Goal: Information Seeking & Learning: Find specific fact

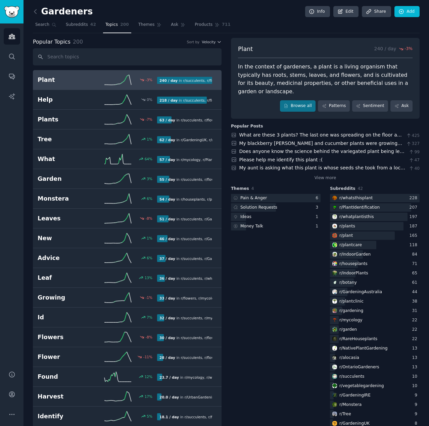
scroll to position [369, 0]
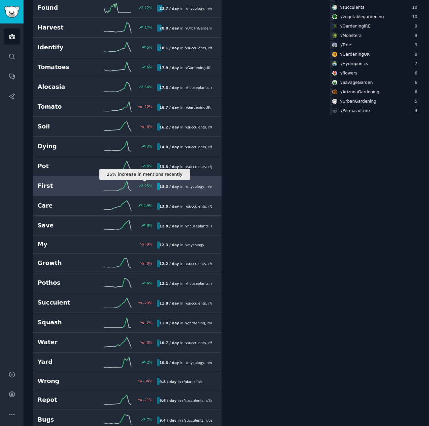
click at [142, 184] on icon at bounding box center [141, 186] width 5 height 5
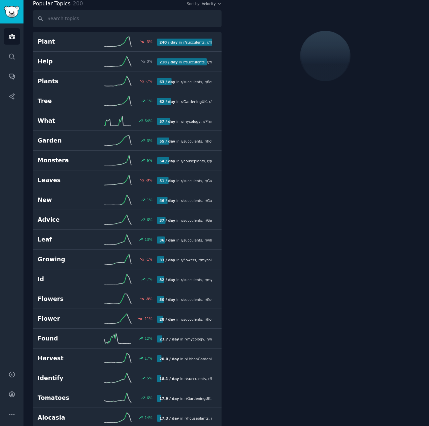
scroll to position [37, 0]
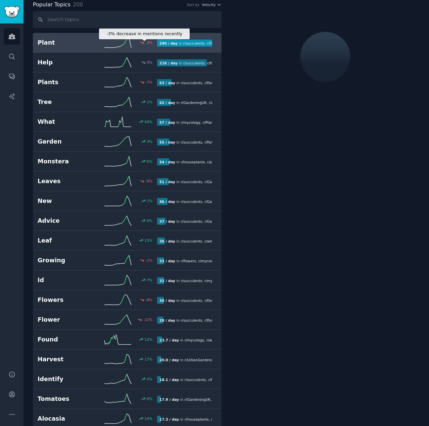
click at [146, 43] on div "-3 %" at bounding box center [149, 42] width 7 height 5
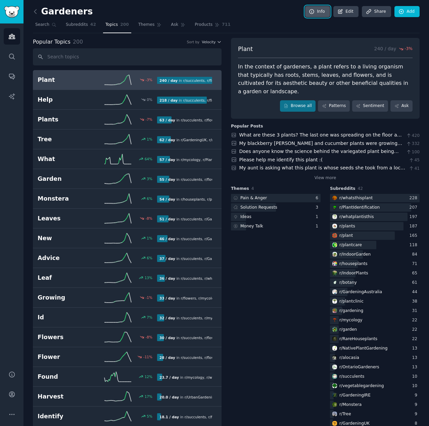
click at [323, 12] on link "Info" at bounding box center [317, 11] width 25 height 11
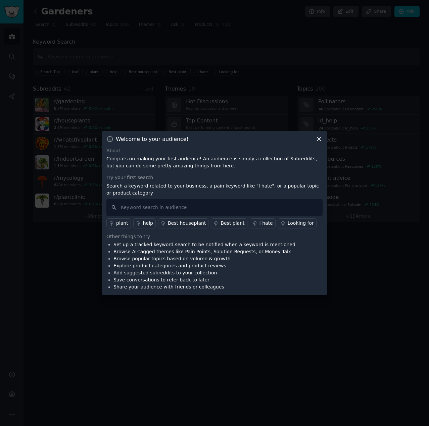
click at [318, 138] on icon at bounding box center [319, 139] width 4 height 4
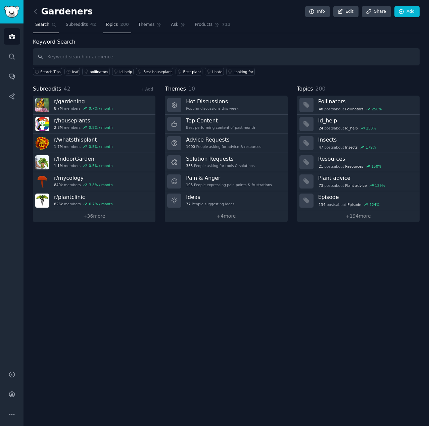
click at [107, 24] on span "Topics" at bounding box center [111, 25] width 12 height 6
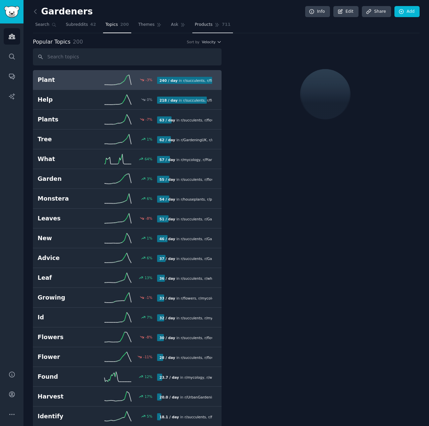
click at [215, 24] on icon at bounding box center [217, 25] width 4 height 4
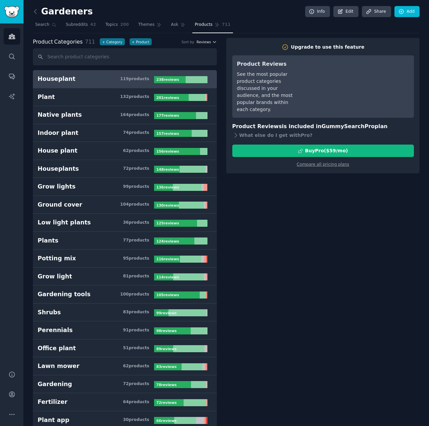
click at [203, 43] on span "Reviews" at bounding box center [204, 42] width 14 height 5
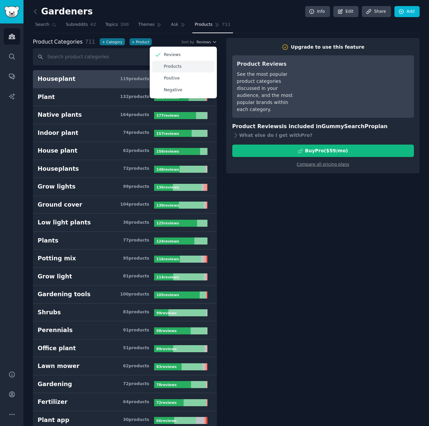
click at [181, 67] on div "Products" at bounding box center [183, 67] width 62 height 12
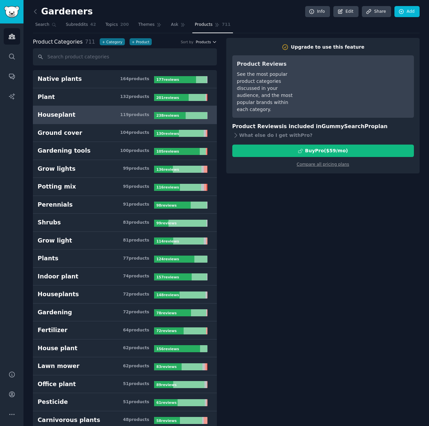
click at [203, 42] on span "Products" at bounding box center [203, 42] width 15 height 5
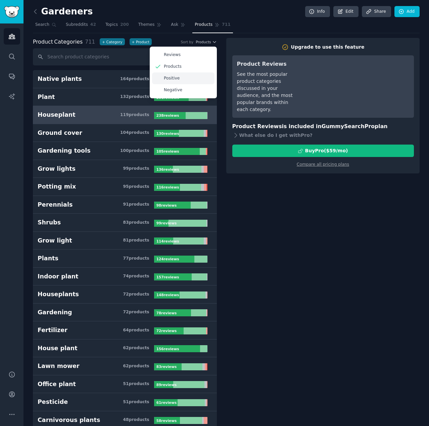
click at [184, 76] on div "Positive" at bounding box center [183, 78] width 62 height 12
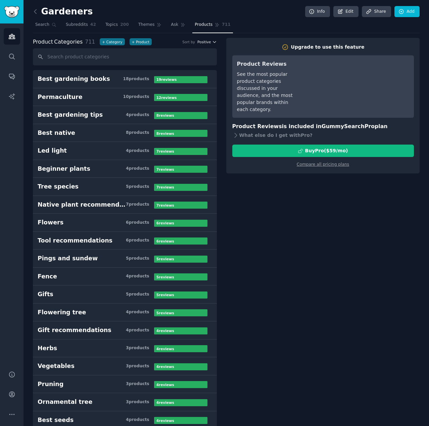
click at [205, 43] on span "Positive" at bounding box center [203, 42] width 13 height 5
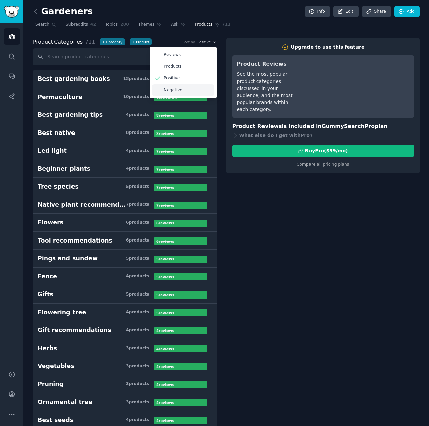
click at [190, 90] on div "Negative" at bounding box center [183, 90] width 62 height 12
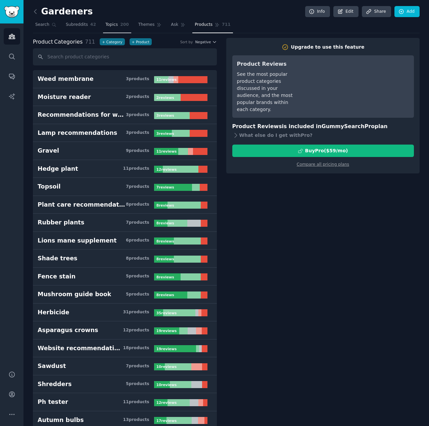
click at [107, 29] on link "Topics 200" at bounding box center [117, 26] width 28 height 14
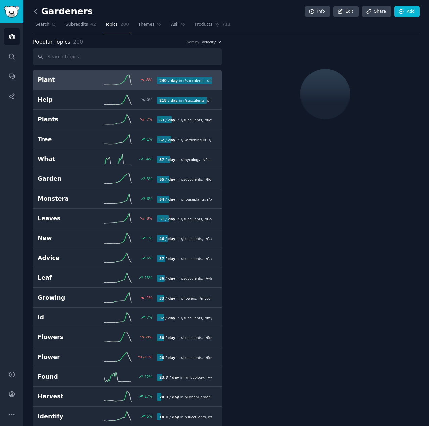
click at [34, 12] on icon at bounding box center [35, 11] width 2 height 4
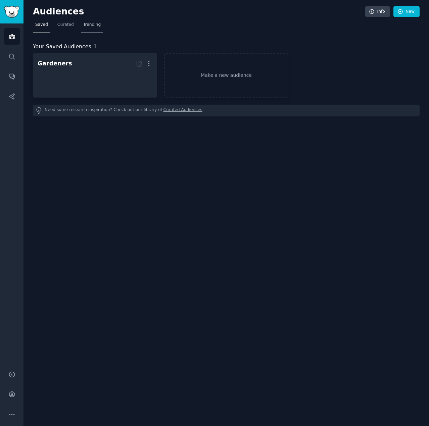
click at [91, 27] on span "Trending" at bounding box center [91, 25] width 17 height 6
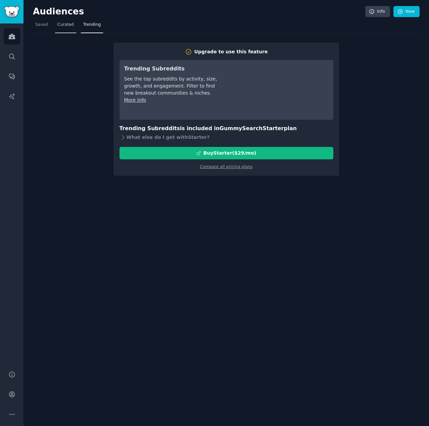
click at [66, 24] on span "Curated" at bounding box center [65, 25] width 16 height 6
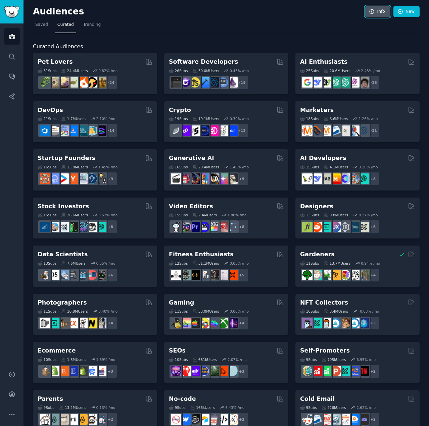
click at [373, 12] on icon at bounding box center [372, 12] width 6 height 6
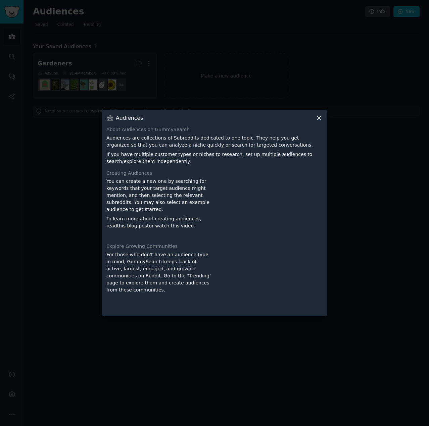
click at [318, 119] on icon at bounding box center [319, 118] width 4 height 4
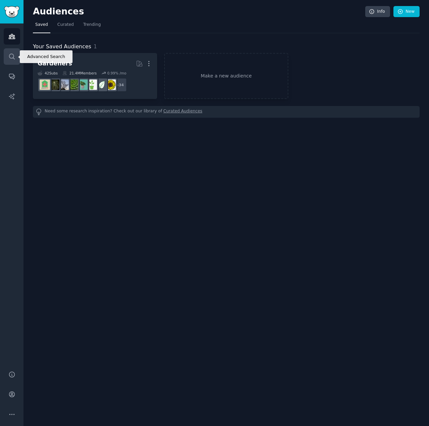
click at [15, 57] on icon "Sidebar" at bounding box center [11, 56] width 7 height 7
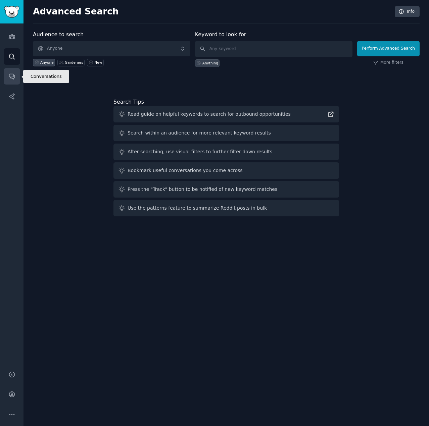
click at [12, 75] on icon "Sidebar" at bounding box center [11, 76] width 7 height 7
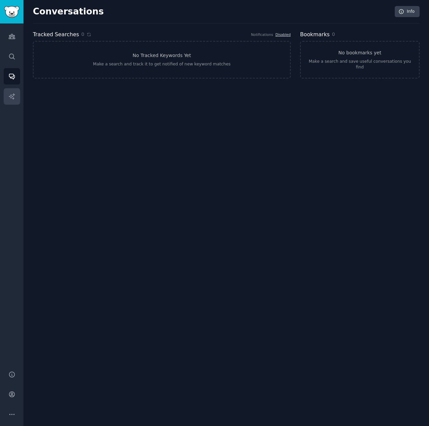
click at [11, 98] on icon "Sidebar" at bounding box center [12, 96] width 6 height 6
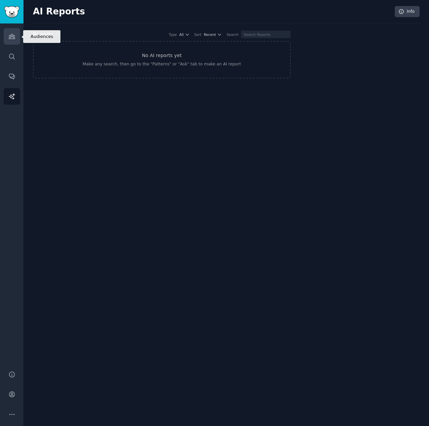
click at [17, 40] on link "Audiences" at bounding box center [12, 36] width 16 height 16
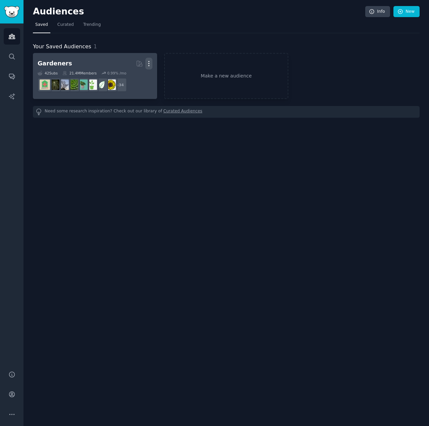
click at [148, 63] on icon "button" at bounding box center [148, 63] width 7 height 7
click at [123, 65] on link "View" at bounding box center [126, 66] width 32 height 14
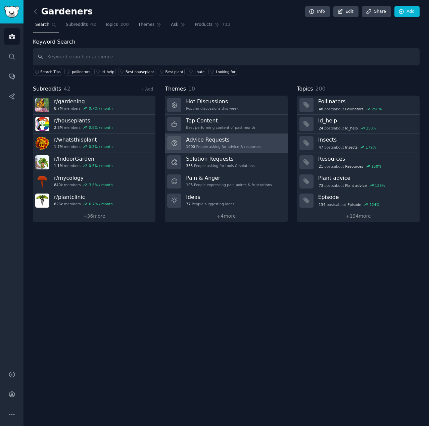
click at [219, 144] on div "1000 People asking for advice & resources" at bounding box center [223, 146] width 75 height 5
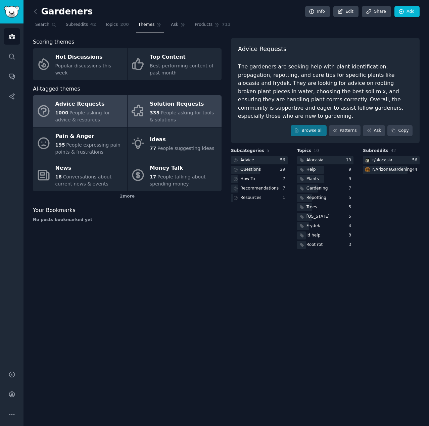
click at [159, 113] on div "335 People asking for tools & solutions" at bounding box center [184, 116] width 68 height 14
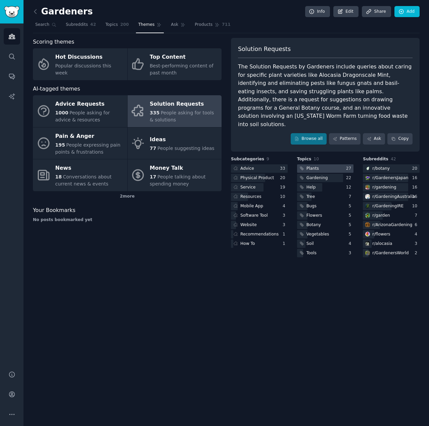
click at [325, 164] on div at bounding box center [325, 168] width 57 height 8
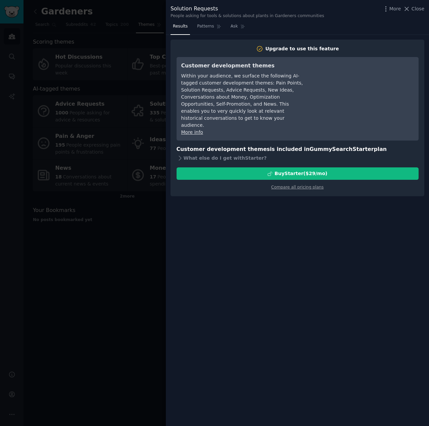
click at [123, 268] on div at bounding box center [214, 213] width 429 height 426
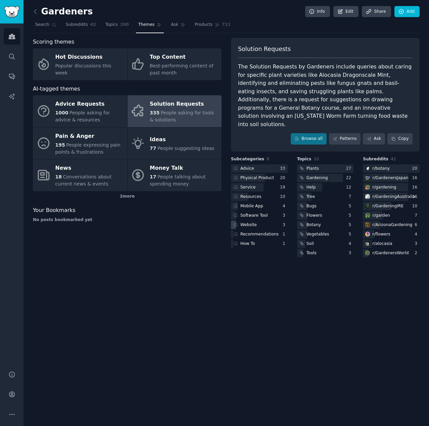
click at [268, 221] on div "Website" at bounding box center [259, 225] width 57 height 8
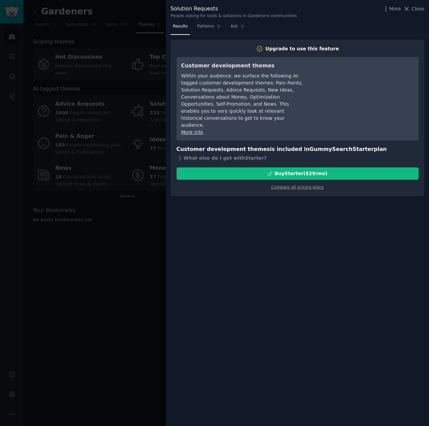
click at [111, 246] on div at bounding box center [214, 213] width 429 height 426
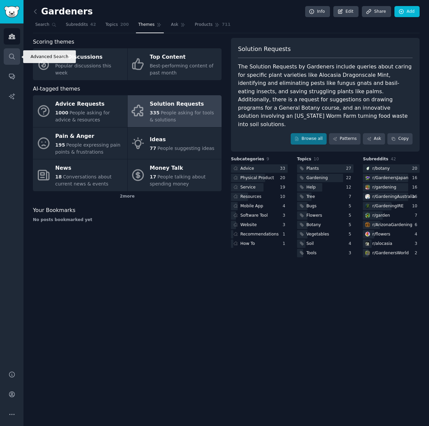
click at [11, 54] on icon "Sidebar" at bounding box center [11, 56] width 5 height 5
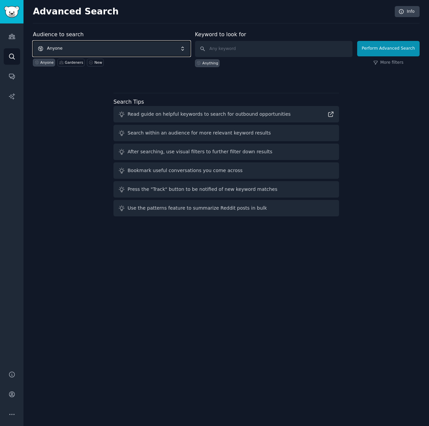
click at [96, 52] on span "Anyone" at bounding box center [111, 48] width 157 height 15
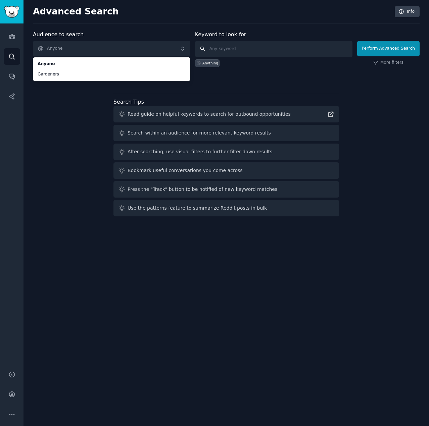
click at [269, 51] on input "text" at bounding box center [273, 49] width 157 height 16
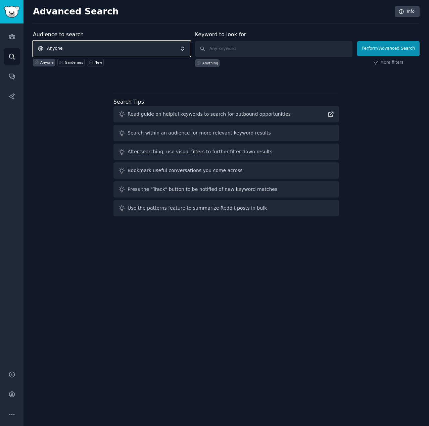
click at [140, 50] on span "Anyone" at bounding box center [111, 48] width 157 height 15
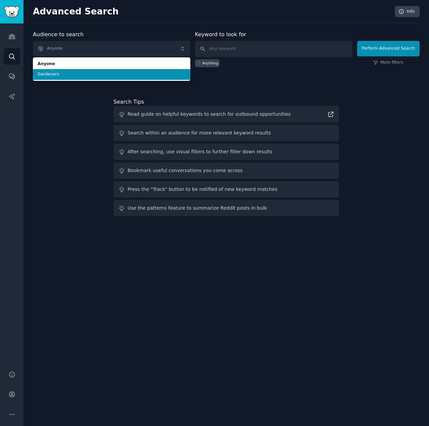
click at [75, 75] on span "Gardeners" at bounding box center [112, 74] width 148 height 6
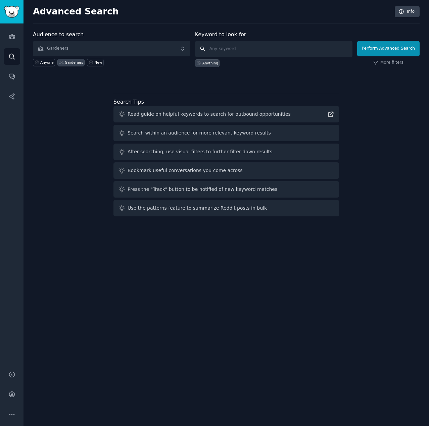
click at [246, 46] on input "text" at bounding box center [273, 49] width 157 height 16
type input "picturethis"
click button "Perform Advanced Search" at bounding box center [388, 48] width 62 height 15
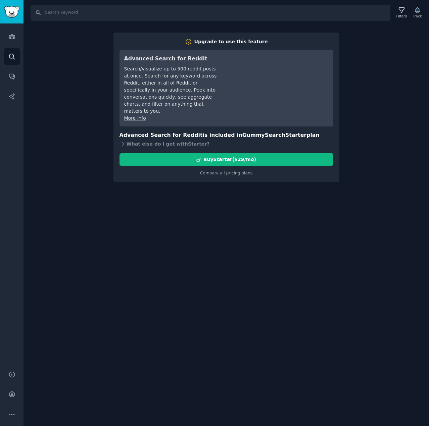
click at [72, 108] on div "Search Filters Track Upgrade to use this feature Advanced Search for Reddit Sea…" at bounding box center [225, 213] width 405 height 426
click at [391, 45] on div "Search Filters Track Upgrade to use this feature Advanced Search for Reddit Sea…" at bounding box center [225, 213] width 405 height 426
click at [5, 76] on link "Conversations" at bounding box center [12, 76] width 16 height 16
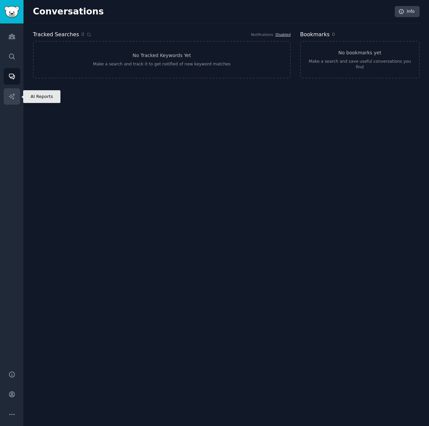
click at [5, 99] on link "AI Reports" at bounding box center [12, 96] width 16 height 16
